Goal: Task Accomplishment & Management: Use online tool/utility

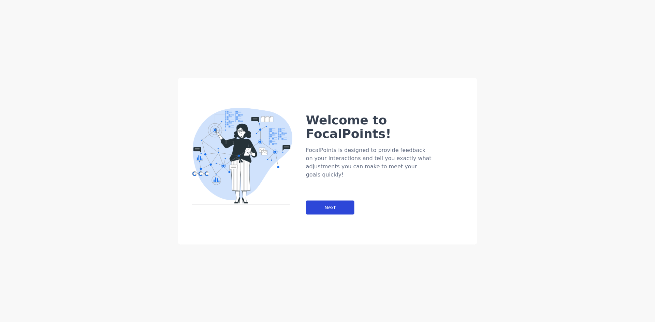
click at [353, 201] on div "Next" at bounding box center [330, 208] width 48 height 14
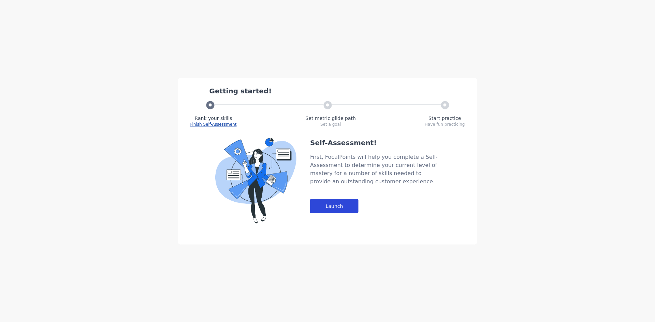
click at [337, 199] on div "Launch" at bounding box center [334, 206] width 48 height 14
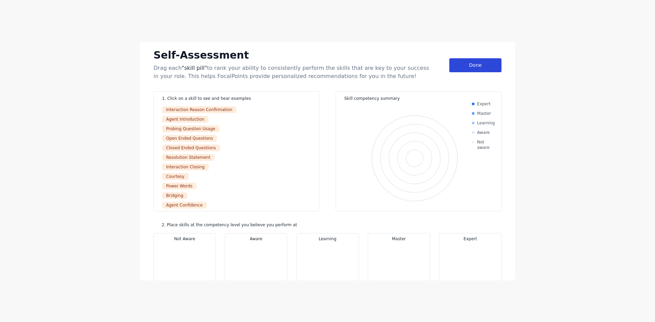
click at [476, 63] on div "Done" at bounding box center [475, 65] width 52 height 14
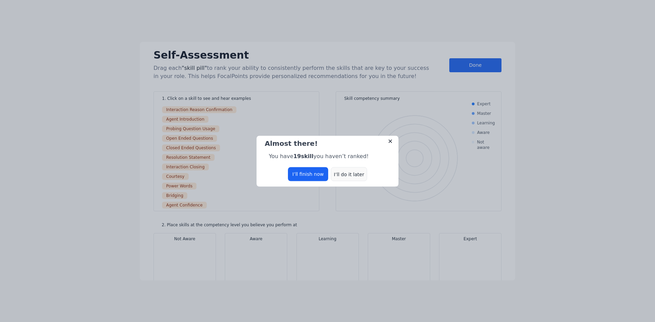
click at [347, 173] on div "I’ll do it later" at bounding box center [349, 174] width 36 height 14
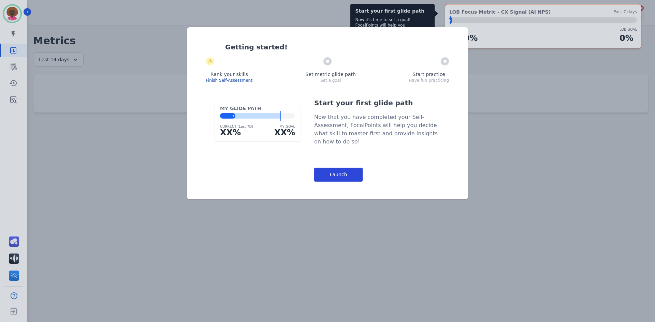
click at [357, 175] on div "Launch" at bounding box center [338, 175] width 48 height 14
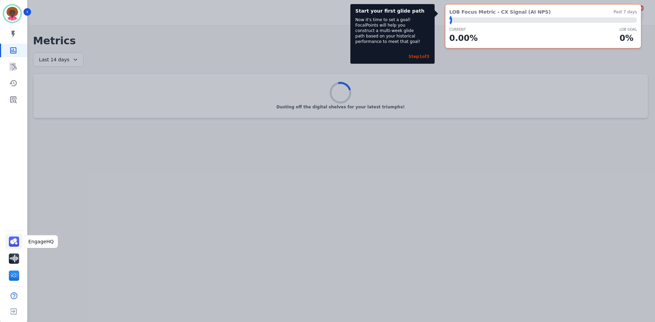
click at [13, 247] on link "Sidebar" at bounding box center [13, 242] width 17 height 16
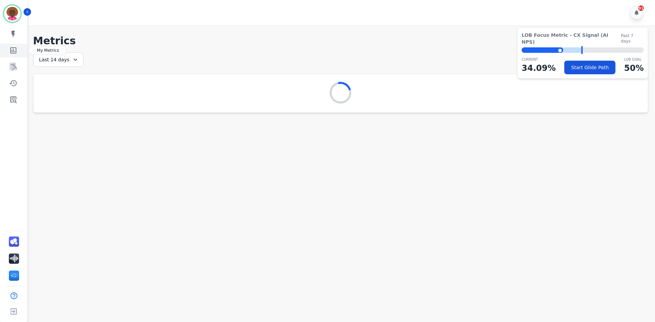
click at [10, 55] on link "Sidebar" at bounding box center [14, 51] width 26 height 14
click at [10, 105] on link "Sidebar" at bounding box center [14, 100] width 26 height 14
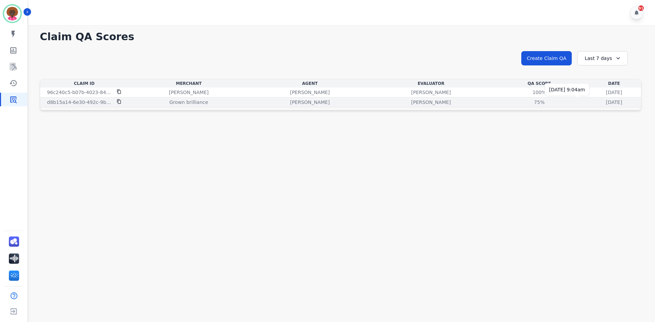
click at [606, 105] on p "[DATE]" at bounding box center [614, 102] width 16 height 7
click at [606, 104] on p "[DATE]" at bounding box center [614, 102] width 16 height 7
click at [606, 105] on p "[DATE]" at bounding box center [614, 102] width 16 height 7
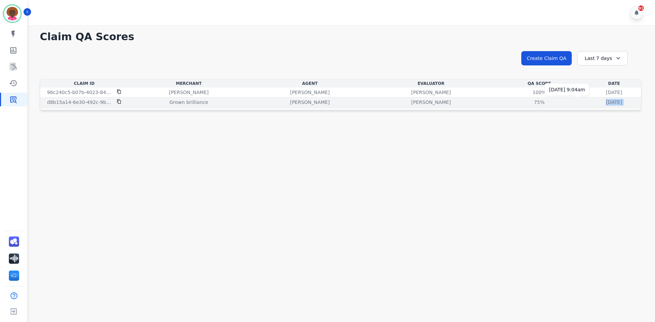
click at [606, 105] on p "[DATE]" at bounding box center [614, 102] width 16 height 7
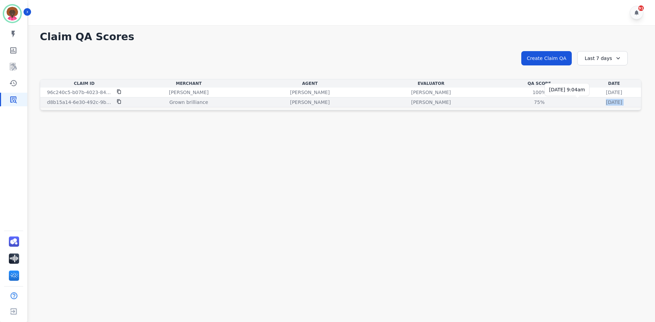
click at [606, 105] on p "[DATE]" at bounding box center [614, 102] width 16 height 7
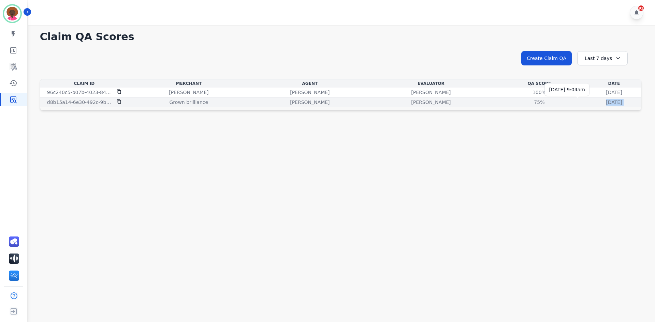
click at [606, 105] on p "[DATE]" at bounding box center [614, 102] width 16 height 7
click at [589, 83] on div "Date" at bounding box center [614, 83] width 51 height 5
click at [576, 109] on div "Claim Id Merchant Agent Evaluator QA Score Date 96c240c5-b07b-4023-8487-2b11595…" at bounding box center [341, 94] width 602 height 31
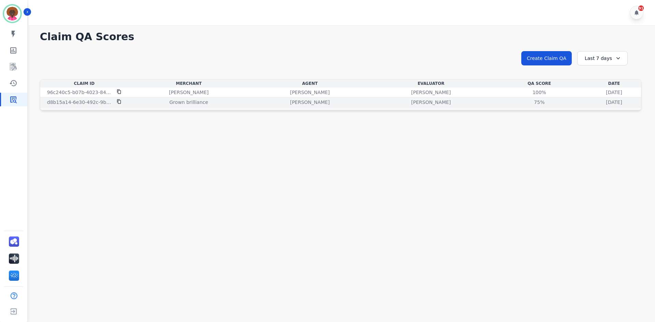
click at [606, 105] on p "[DATE]" at bounding box center [614, 102] width 16 height 7
click at [606, 103] on p "[DATE]" at bounding box center [614, 102] width 16 height 7
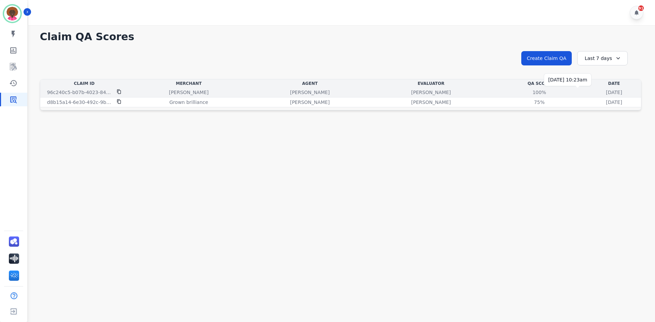
click at [606, 90] on p "[DATE]" at bounding box center [614, 92] width 16 height 7
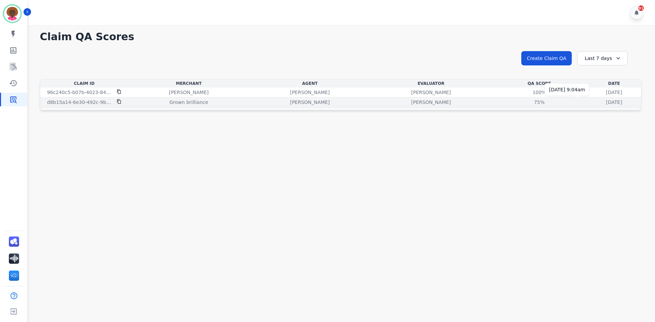
drag, startPoint x: 574, startPoint y: 100, endPoint x: 567, endPoint y: 102, distance: 6.4
click at [606, 100] on p "[DATE]" at bounding box center [614, 102] width 16 height 7
click at [76, 104] on p "d8b15a14-6e30-492c-9bef-3b8daa0693b6" at bounding box center [80, 102] width 66 height 7
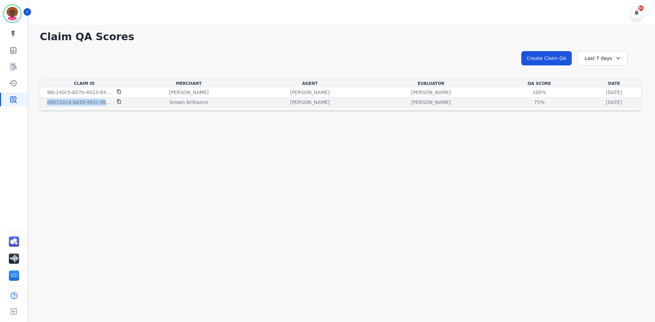
click at [76, 104] on p "d8b15a14-6e30-492c-9bef-3b8daa0693b6" at bounding box center [80, 102] width 66 height 7
click at [170, 100] on p "Grown brilliance" at bounding box center [189, 102] width 39 height 7
click at [401, 99] on div "[PERSON_NAME]" at bounding box center [431, 102] width 118 height 7
click at [606, 103] on p "[DATE]" at bounding box center [614, 102] width 16 height 7
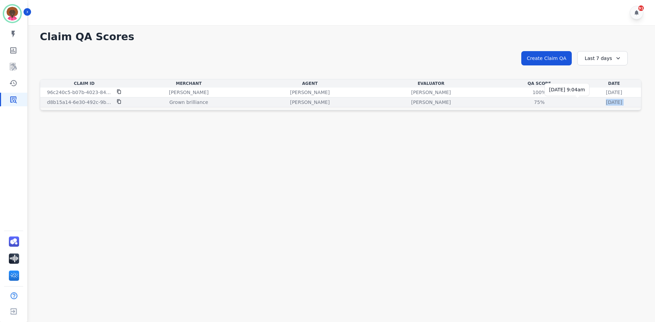
click at [606, 103] on p "[DATE]" at bounding box center [614, 102] width 16 height 7
click at [547, 54] on button "Create Claim QA" at bounding box center [546, 58] width 51 height 14
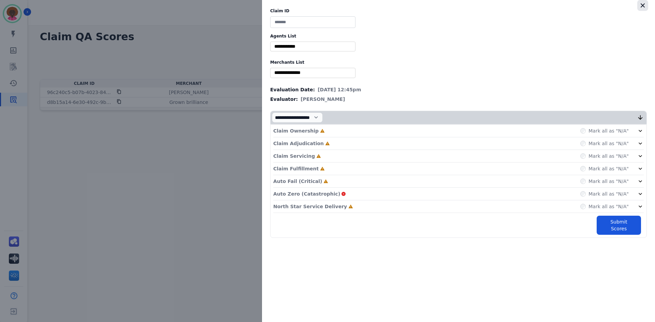
click at [645, 0] on button "button" at bounding box center [642, 5] width 11 height 11
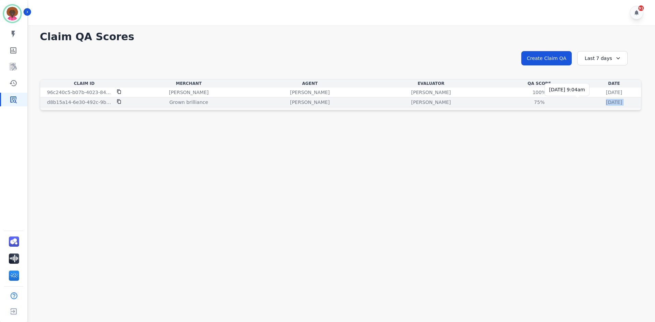
click at [606, 100] on p "[DATE]" at bounding box center [614, 102] width 16 height 7
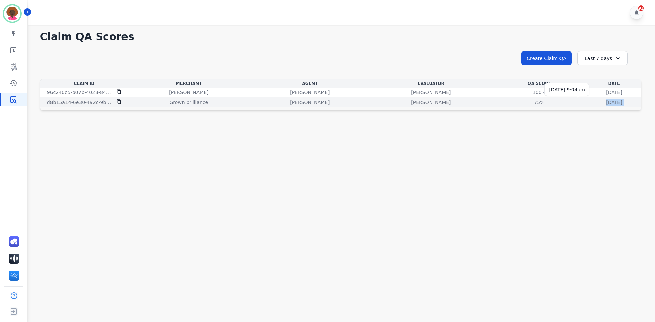
click at [606, 100] on p "[DATE]" at bounding box center [614, 102] width 16 height 7
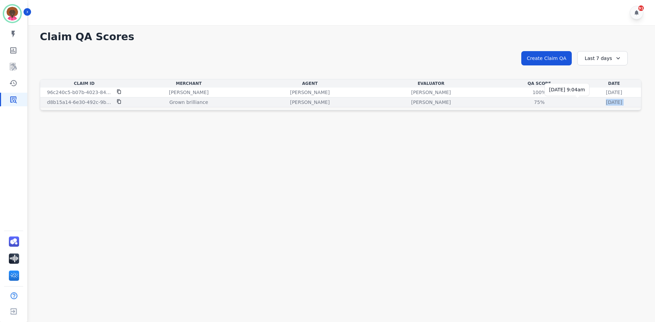
click at [606, 100] on p "[DATE]" at bounding box center [614, 102] width 16 height 7
click at [606, 104] on p "[DATE]" at bounding box center [614, 102] width 16 height 7
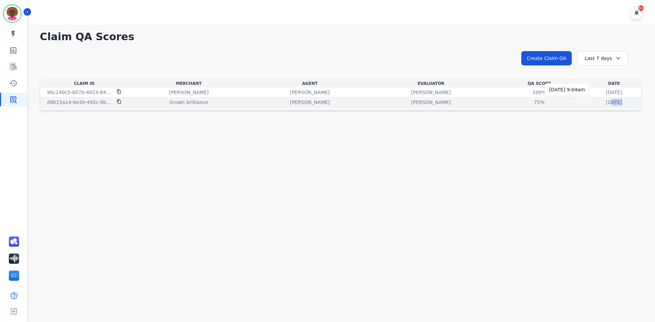
click at [606, 104] on p "[DATE]" at bounding box center [614, 102] width 16 height 7
click at [411, 103] on p "[PERSON_NAME]" at bounding box center [431, 102] width 40 height 7
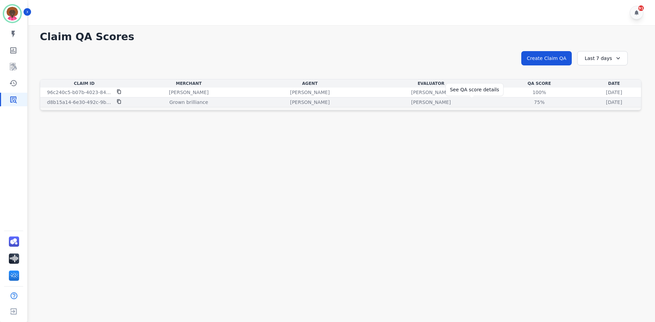
click at [524, 102] on div "75%" at bounding box center [539, 102] width 31 height 7
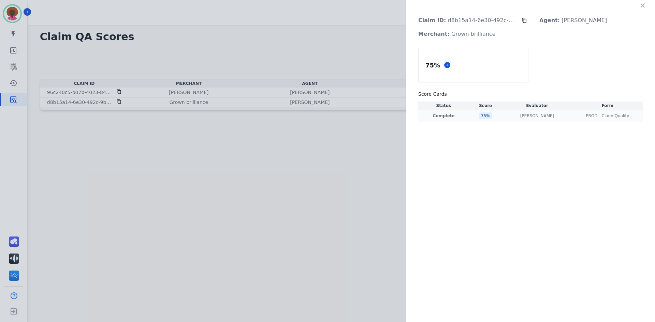
click at [437, 118] on p "Complete" at bounding box center [444, 115] width 48 height 5
click at [437, 116] on p "Complete" at bounding box center [444, 115] width 48 height 5
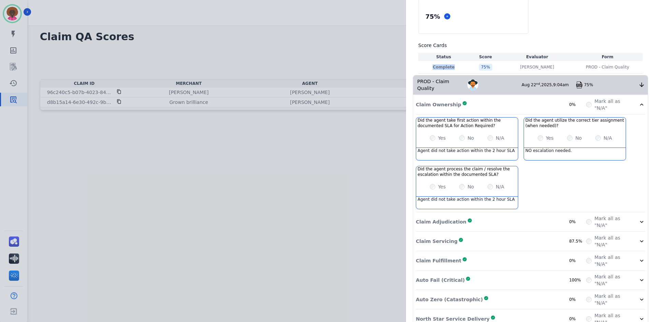
scroll to position [56, 0]
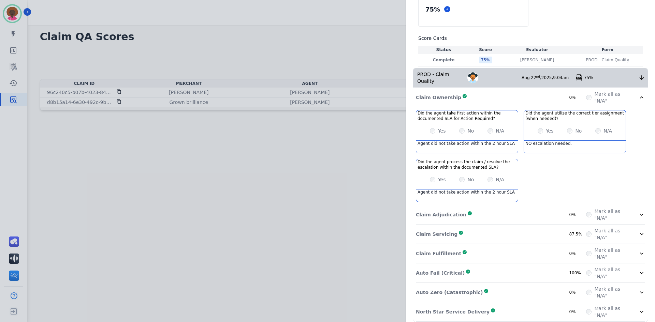
click at [472, 208] on div "Claim Adjudication Complete 0%" at bounding box center [501, 215] width 170 height 14
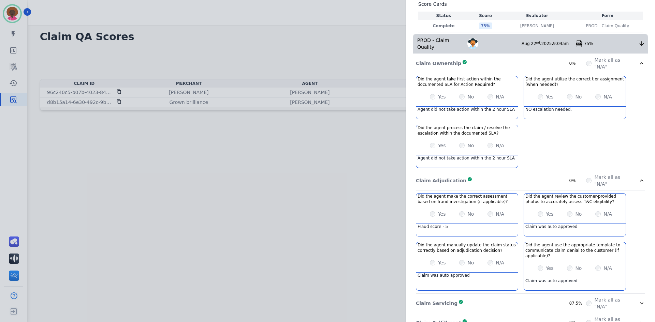
scroll to position [158, 0]
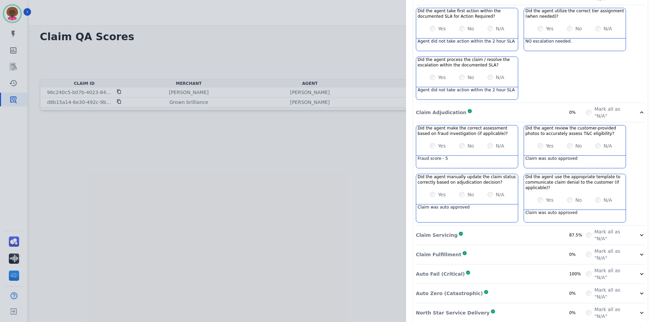
click at [457, 229] on div "Claim Servicing Complete 87.5%" at bounding box center [501, 236] width 170 height 14
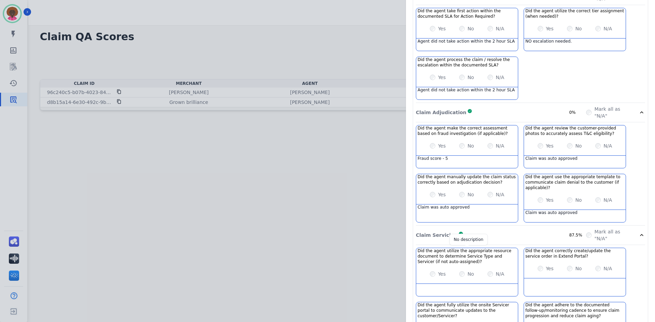
scroll to position [295, 0]
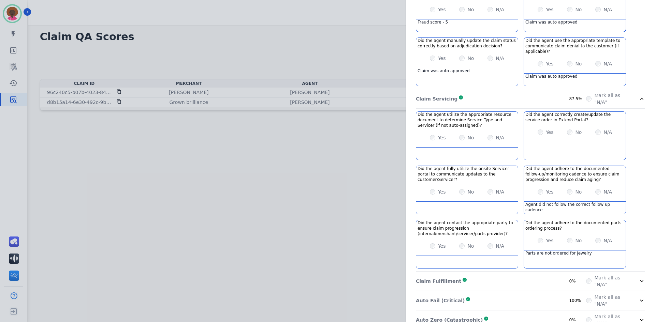
click at [461, 278] on div "Claim Fulfillment Complete 0%" at bounding box center [501, 282] width 170 height 14
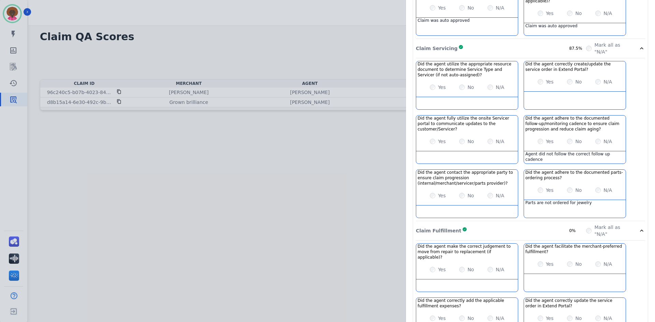
scroll to position [420, 0]
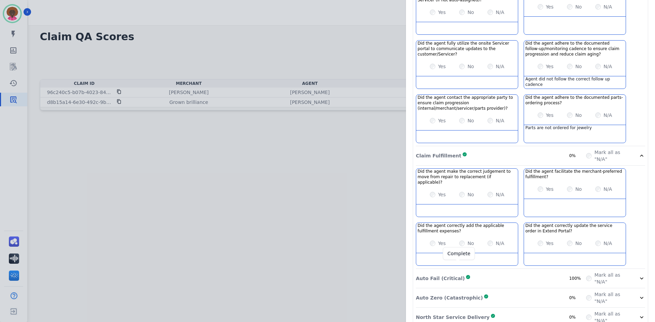
click at [458, 272] on div "Auto Fail (Critical) Complete 100%" at bounding box center [501, 279] width 170 height 14
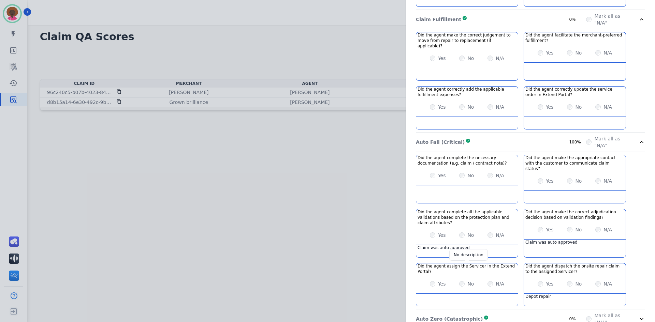
scroll to position [567, 0]
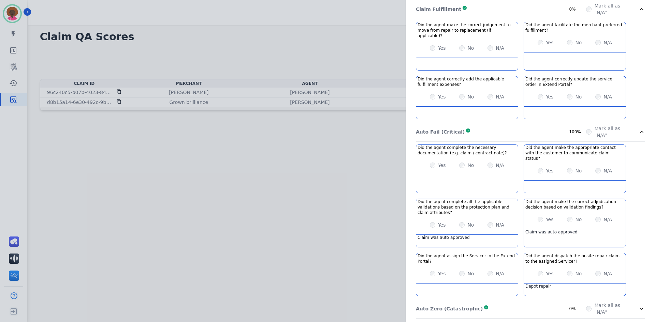
click at [471, 302] on div "Auto Zero (Catastrophic) Complete 0%" at bounding box center [501, 309] width 170 height 14
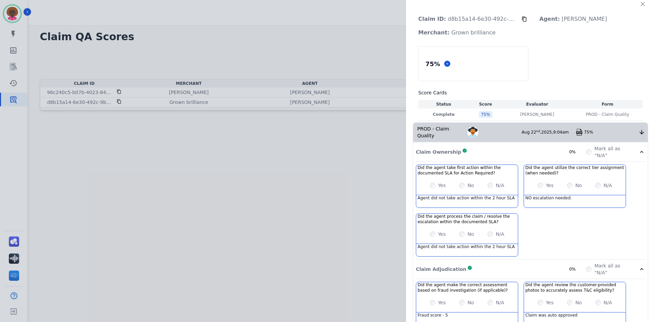
scroll to position [0, 0]
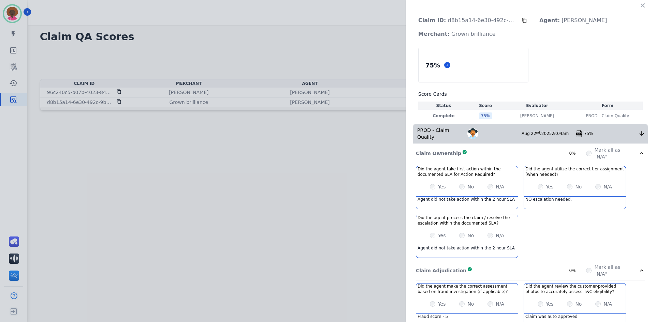
click at [237, 141] on div "Claim ID: d8b15a14-6e30-492c-9bef-3b8daa0693b6 Agent: [PERSON_NAME]: Grown bril…" at bounding box center [327, 161] width 655 height 322
click at [642, 5] on icon "button" at bounding box center [643, 5] width 7 height 7
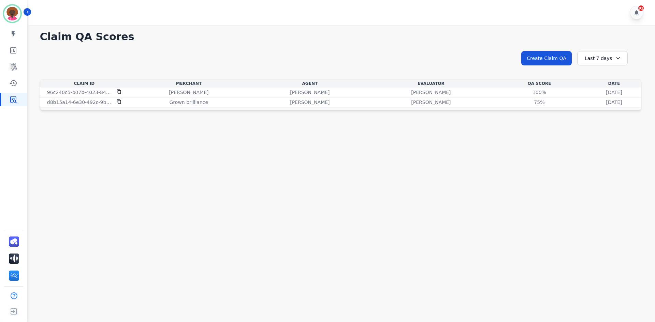
click at [493, 86] on div "QA Score" at bounding box center [539, 83] width 93 height 5
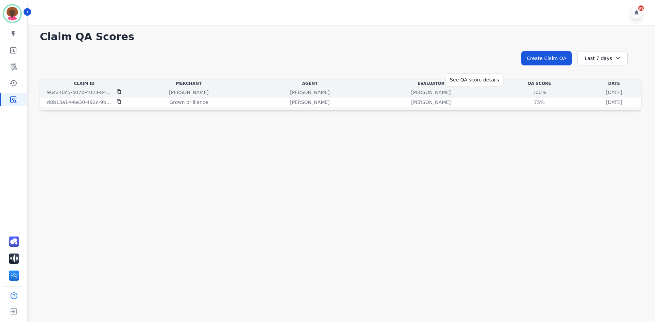
click at [524, 91] on div "100%" at bounding box center [539, 92] width 31 height 7
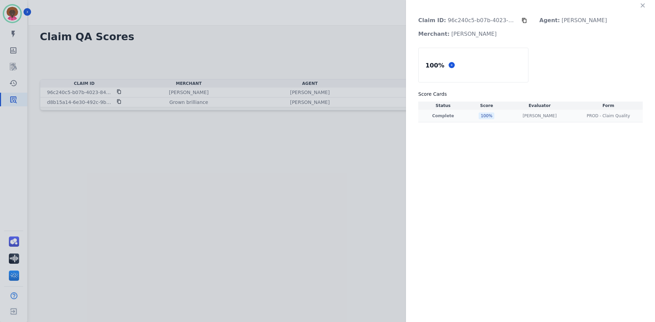
click at [479, 115] on div "100 %" at bounding box center [487, 116] width 16 height 7
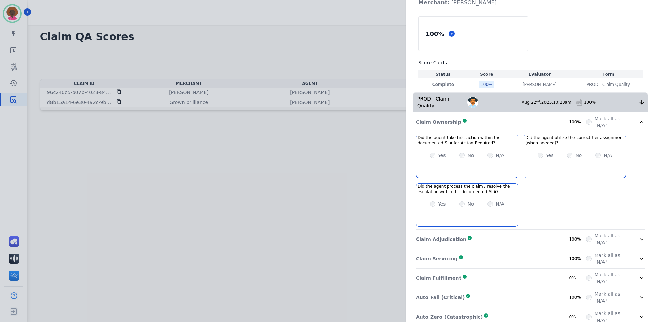
scroll to position [56, 0]
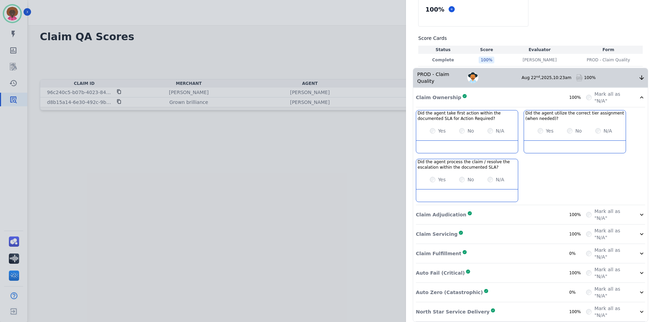
click at [283, 174] on div "Claim ID: 96c240c5-b07b-4023-8487-2b1159545e6f Agent: [PERSON_NAME]: [PERSON_NA…" at bounding box center [327, 161] width 655 height 322
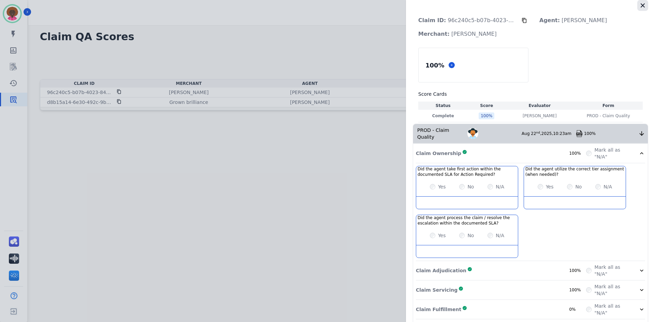
click at [641, 7] on icon "button" at bounding box center [643, 5] width 7 height 7
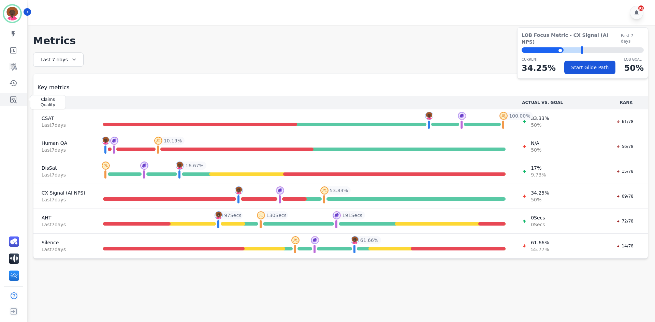
click at [17, 98] on icon "Sidebar" at bounding box center [13, 100] width 8 height 8
